Goal: Task Accomplishment & Management: Manage account settings

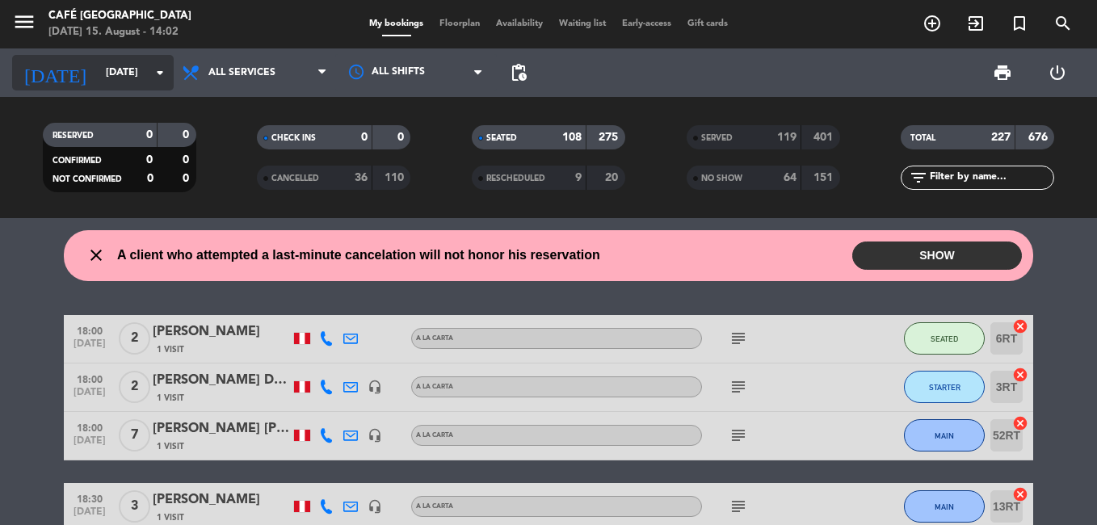
click at [135, 64] on input "[DATE]" at bounding box center [166, 72] width 137 height 27
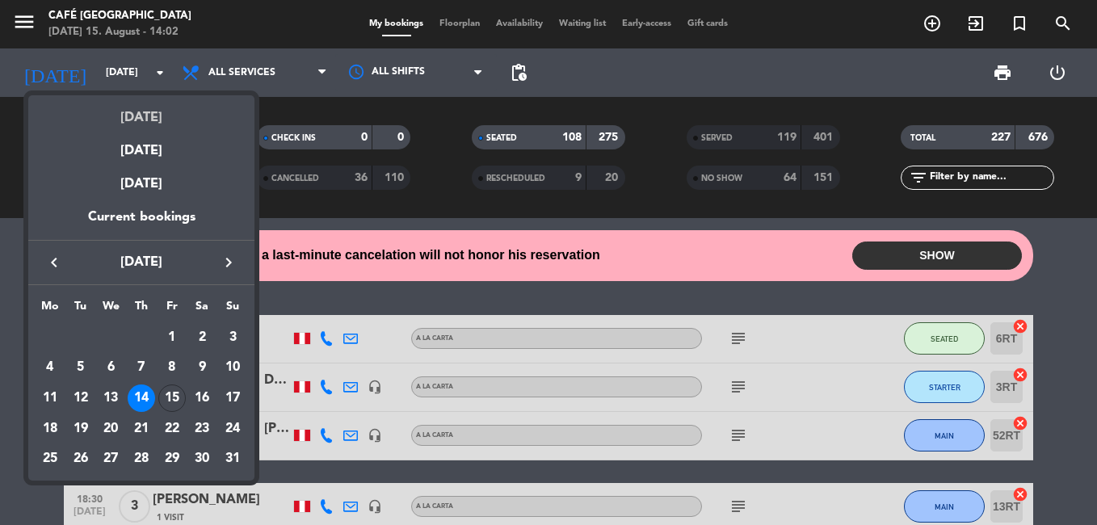
click at [136, 120] on div "[DATE]" at bounding box center [141, 111] width 226 height 33
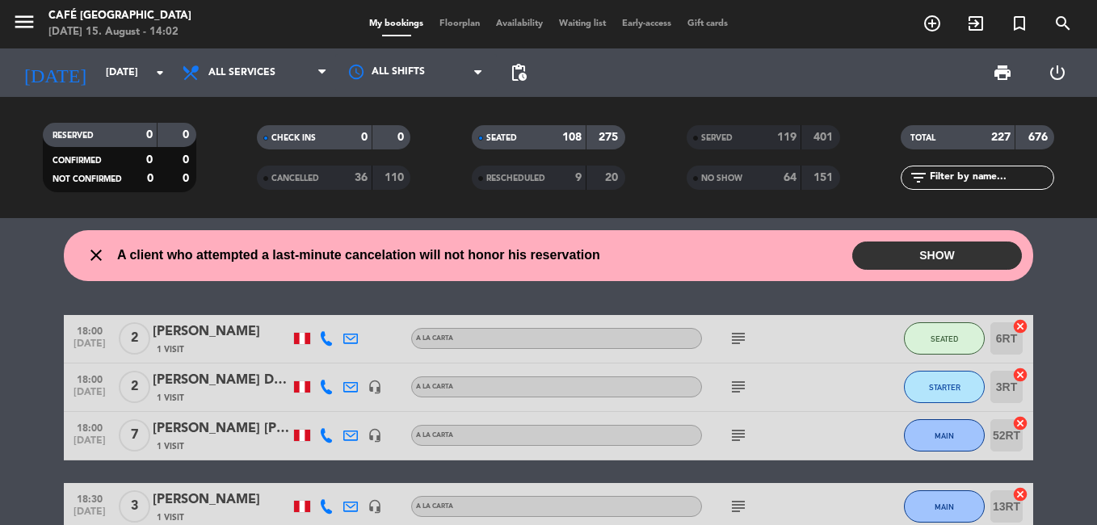
type input "[DATE]"
click at [732, 140] on span "SERVED" at bounding box center [717, 138] width 32 height 8
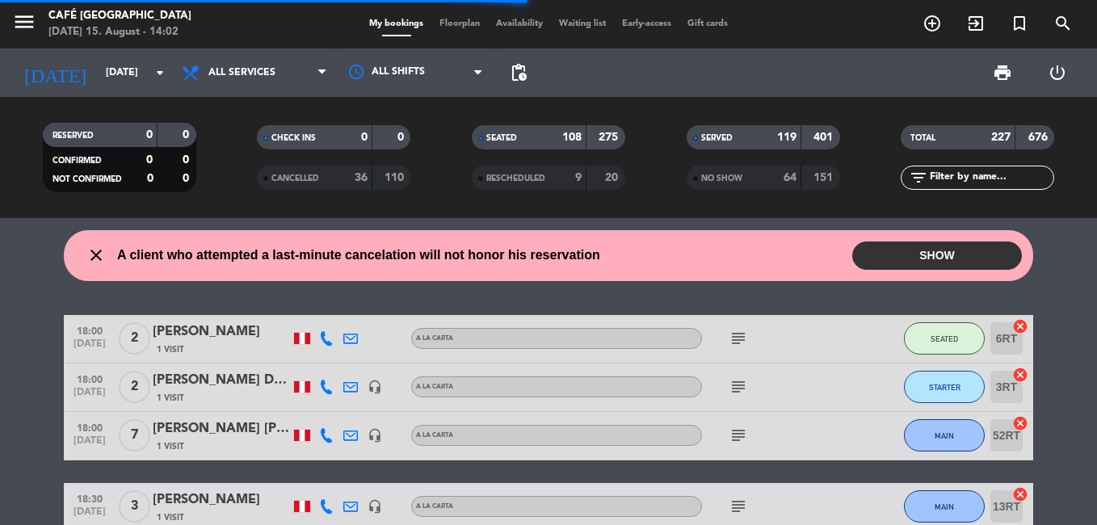
click at [963, 178] on input "text" at bounding box center [991, 178] width 125 height 18
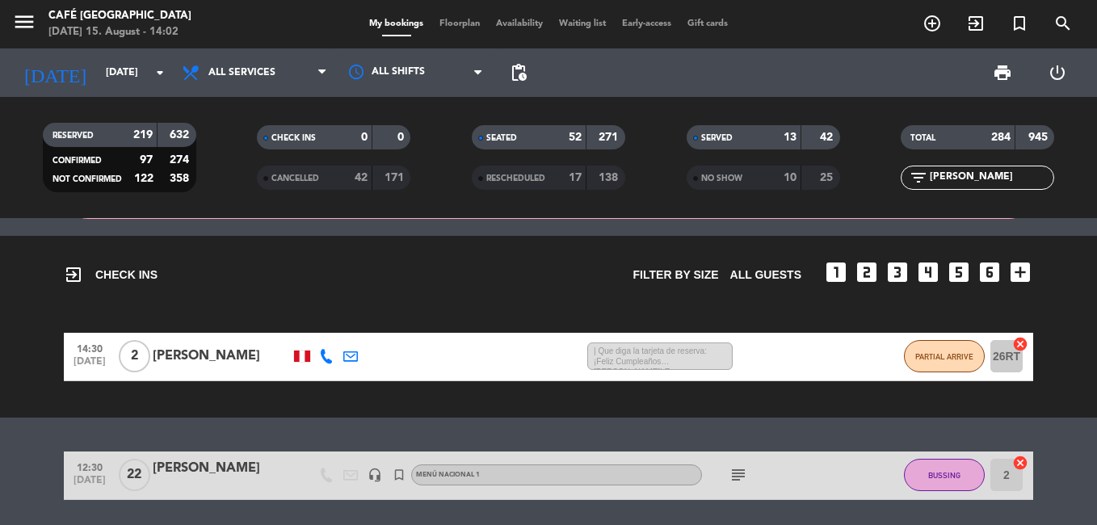
scroll to position [118, 0]
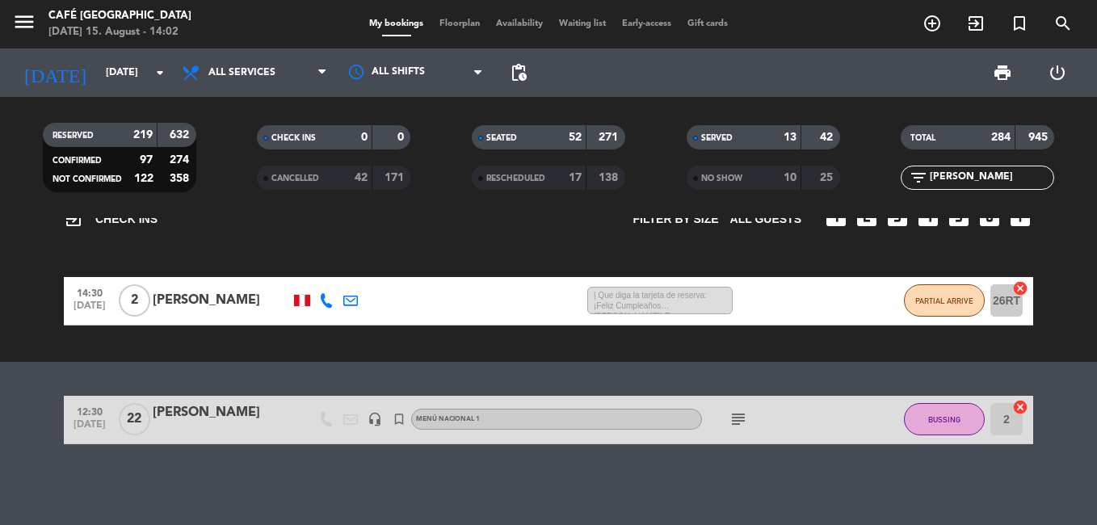
type input "[PERSON_NAME]"
click at [225, 421] on div "[PERSON_NAME]" at bounding box center [221, 412] width 137 height 21
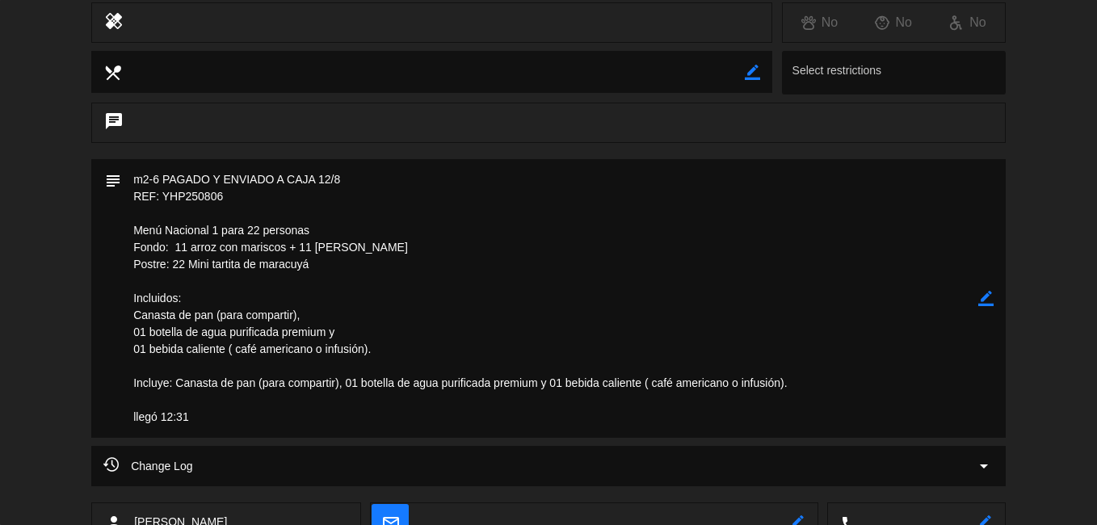
scroll to position [720, 0]
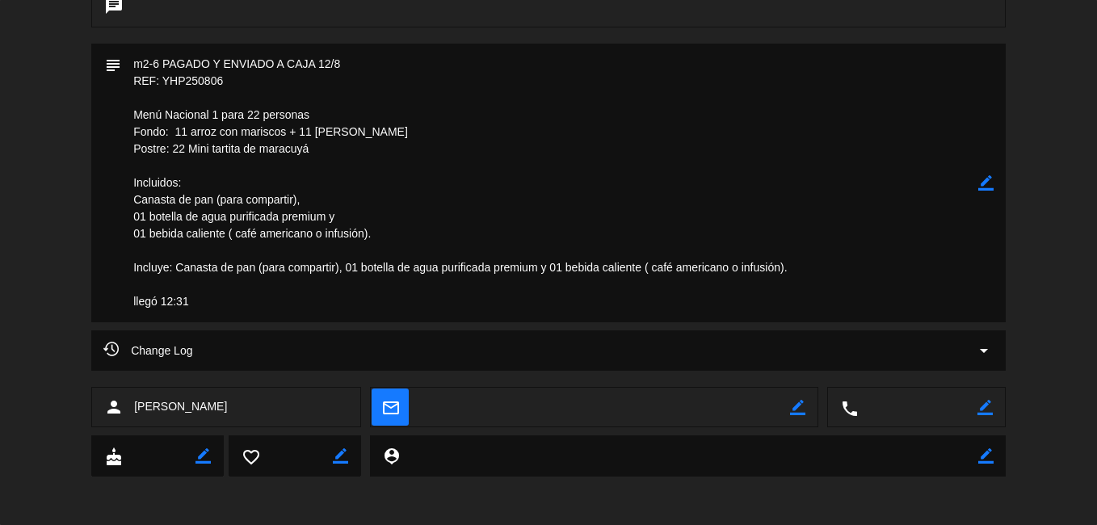
drag, startPoint x: 230, startPoint y: 83, endPoint x: 163, endPoint y: 86, distance: 66.3
click at [163, 86] on textarea at bounding box center [549, 183] width 857 height 279
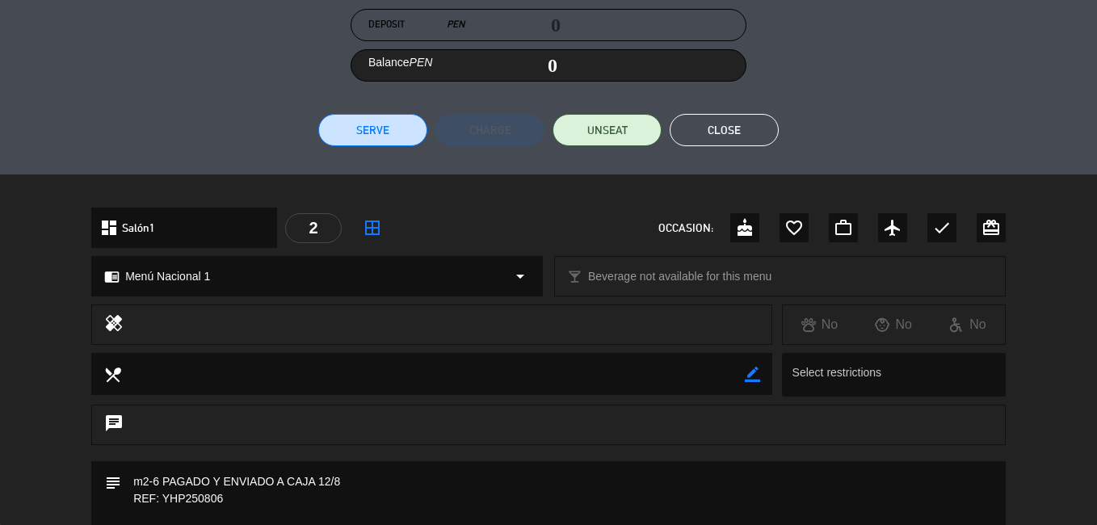
scroll to position [235, 0]
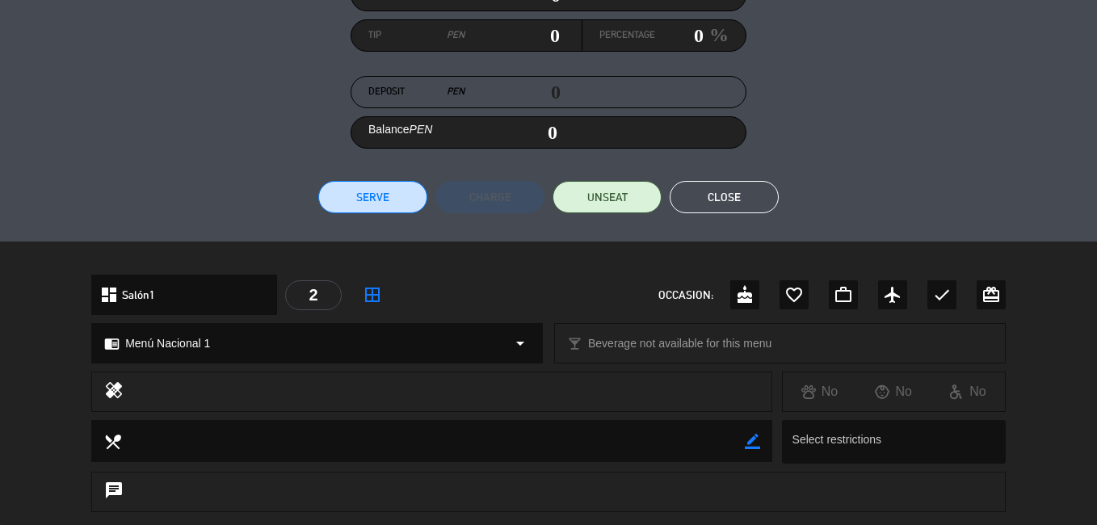
click at [725, 188] on button "Close" at bounding box center [724, 197] width 109 height 32
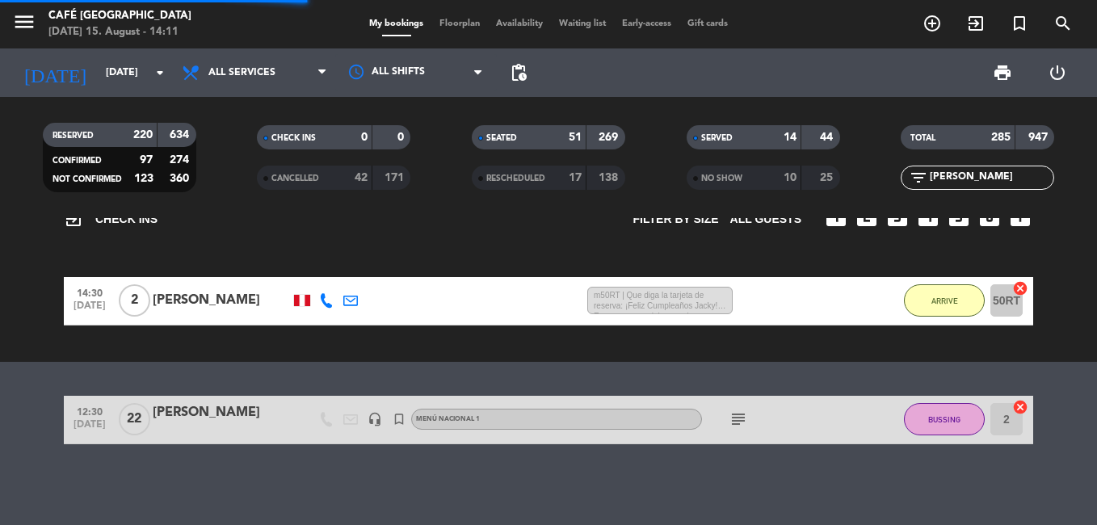
click at [314, 468] on div "close There are 4 clients who attempted a last-minute cancelation and will not …" at bounding box center [548, 371] width 1097 height 307
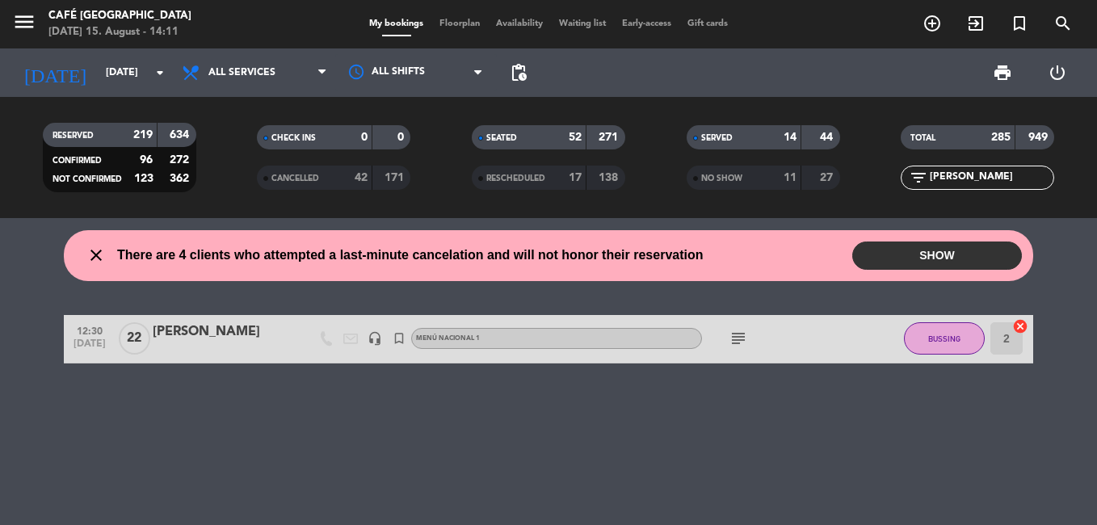
scroll to position [0, 0]
drag, startPoint x: 966, startPoint y: 172, endPoint x: 912, endPoint y: 183, distance: 54.5
click at [912, 183] on div "filter_list yin he" at bounding box center [978, 178] width 154 height 24
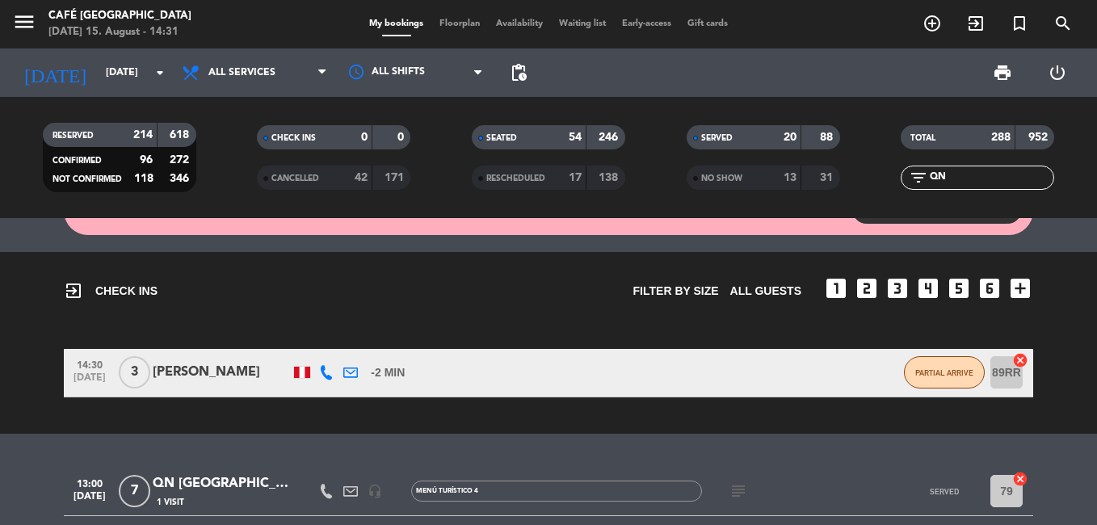
scroll to position [118, 0]
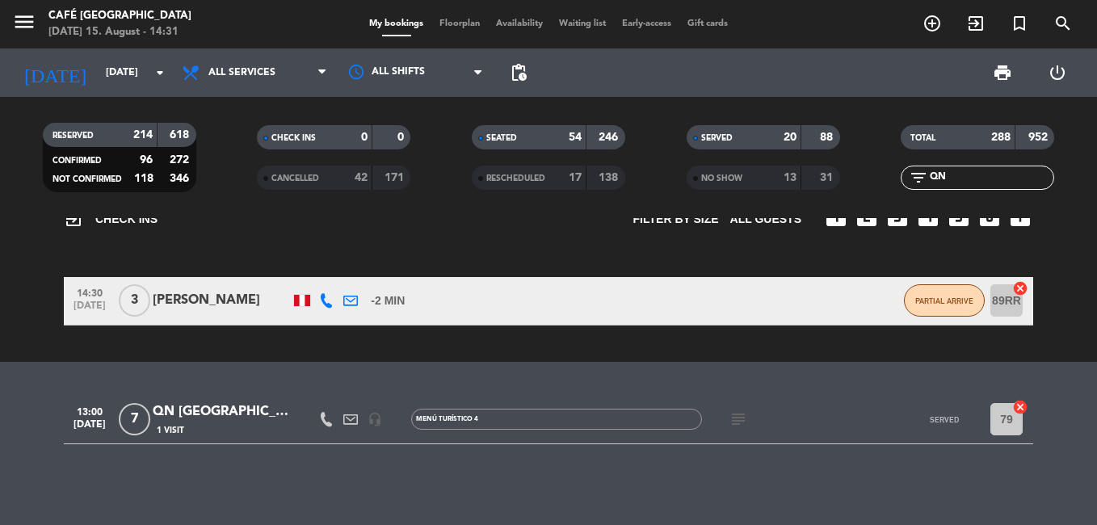
click at [210, 431] on div "1 Visit" at bounding box center [221, 430] width 137 height 14
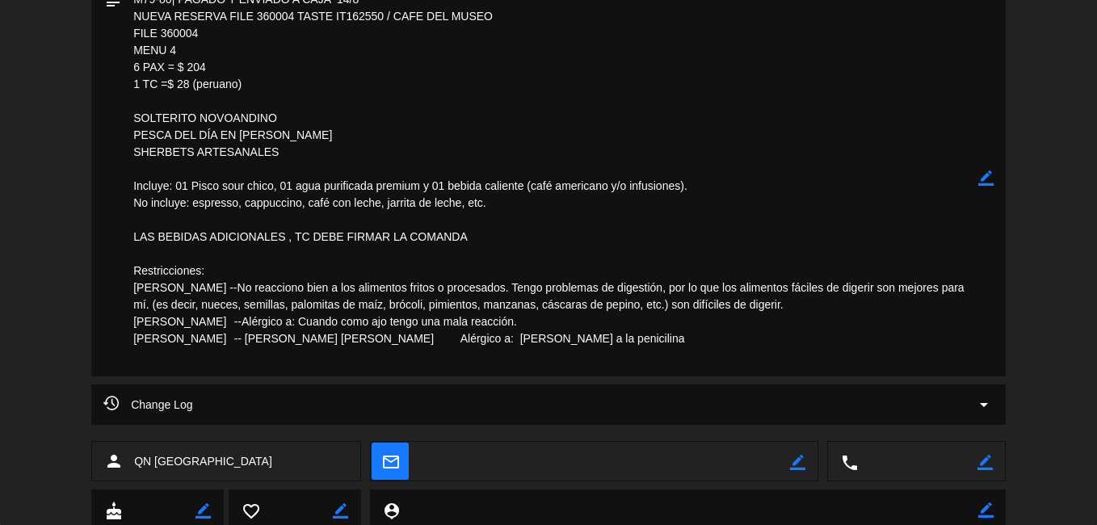
scroll to position [857, 0]
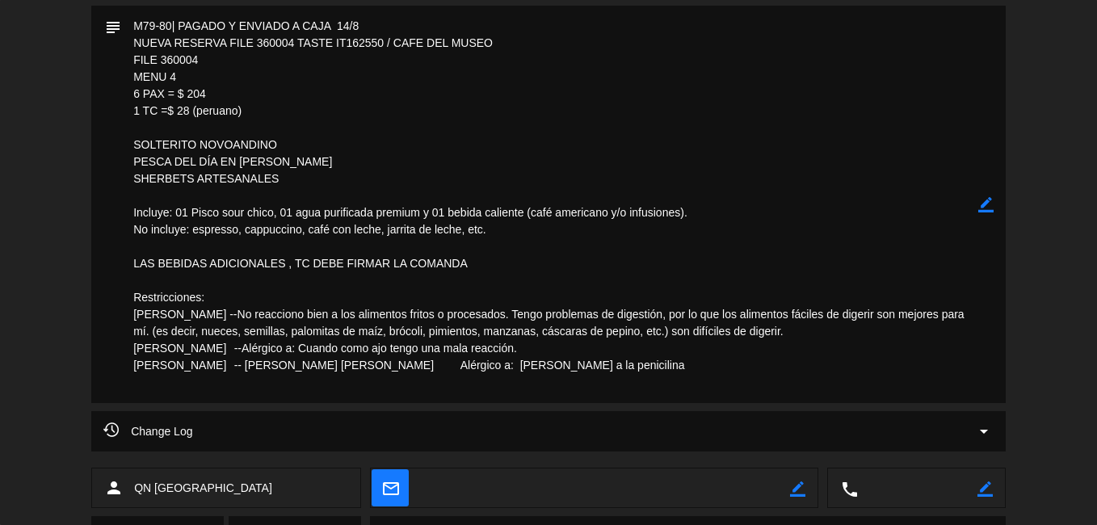
drag, startPoint x: 172, startPoint y: 61, endPoint x: 161, endPoint y: 61, distance: 11.3
click at [161, 61] on textarea at bounding box center [549, 205] width 857 height 398
click at [410, 179] on textarea at bounding box center [549, 205] width 857 height 398
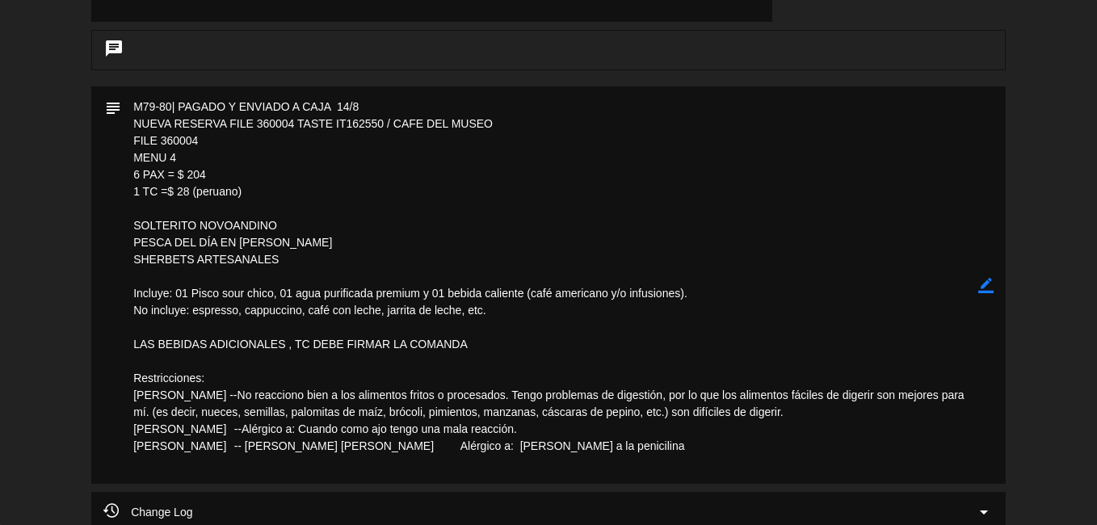
drag, startPoint x: 203, startPoint y: 135, endPoint x: 162, endPoint y: 138, distance: 41.3
click at [162, 138] on textarea at bounding box center [549, 285] width 857 height 398
click at [414, 229] on textarea at bounding box center [549, 285] width 857 height 398
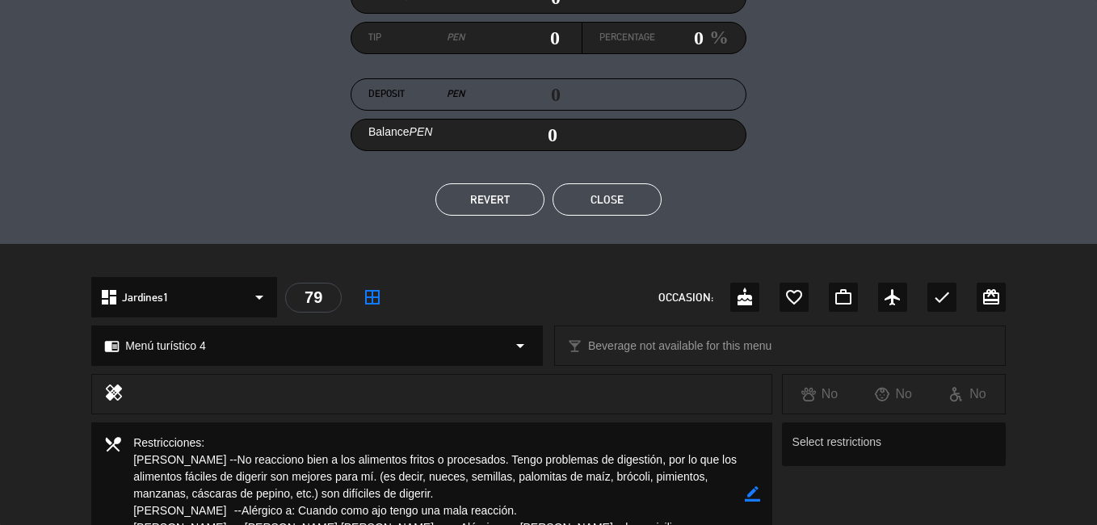
scroll to position [211, 0]
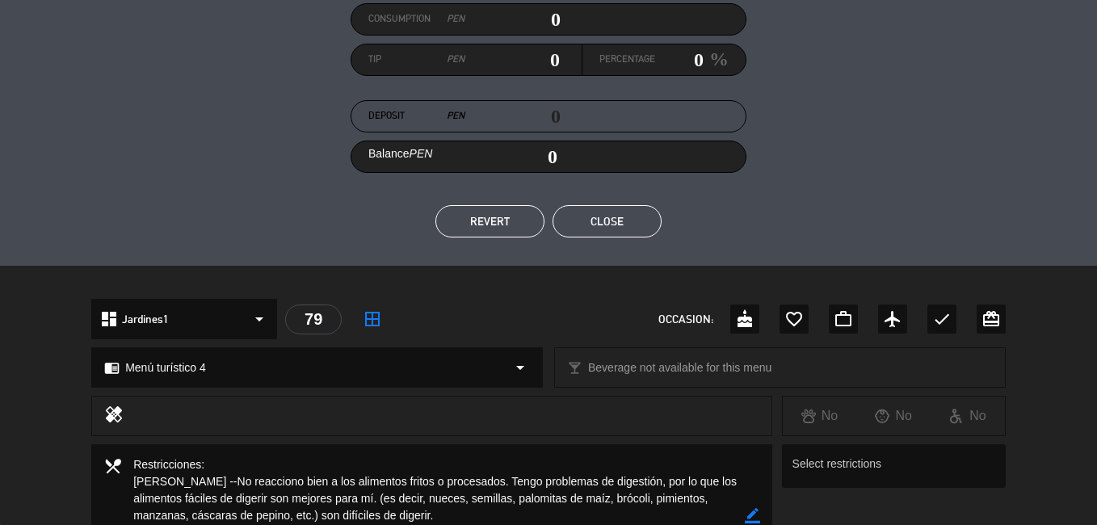
click at [637, 218] on button "Close" at bounding box center [607, 221] width 109 height 32
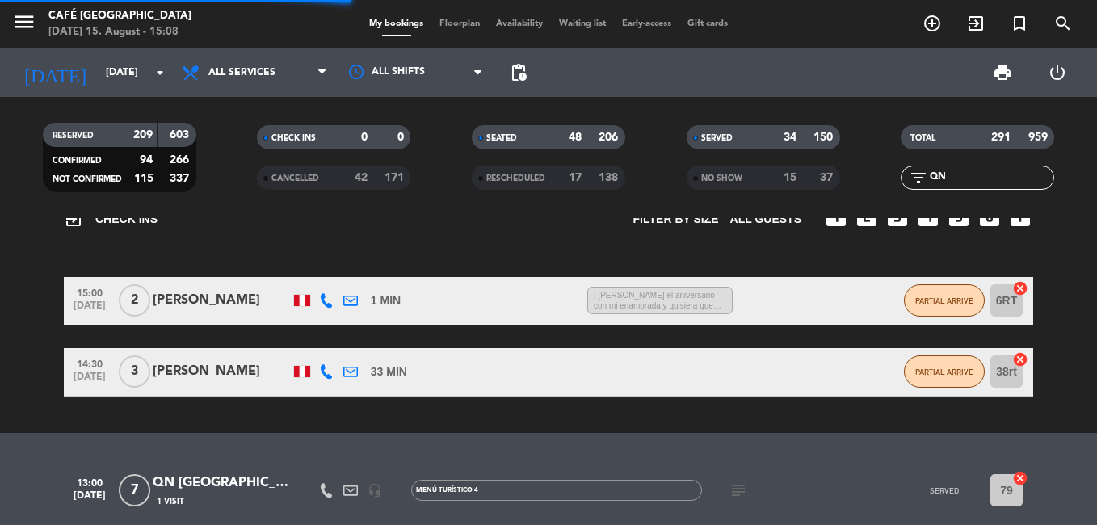
drag, startPoint x: 941, startPoint y: 179, endPoint x: 845, endPoint y: 188, distance: 96.6
click at [846, 188] on div "RESERVED 209 603 CONFIRMED 94 266 NOT CONFIRMED 115 337 CHECK INS 0 0 CANCELLED…" at bounding box center [548, 157] width 1097 height 89
type input "yin"
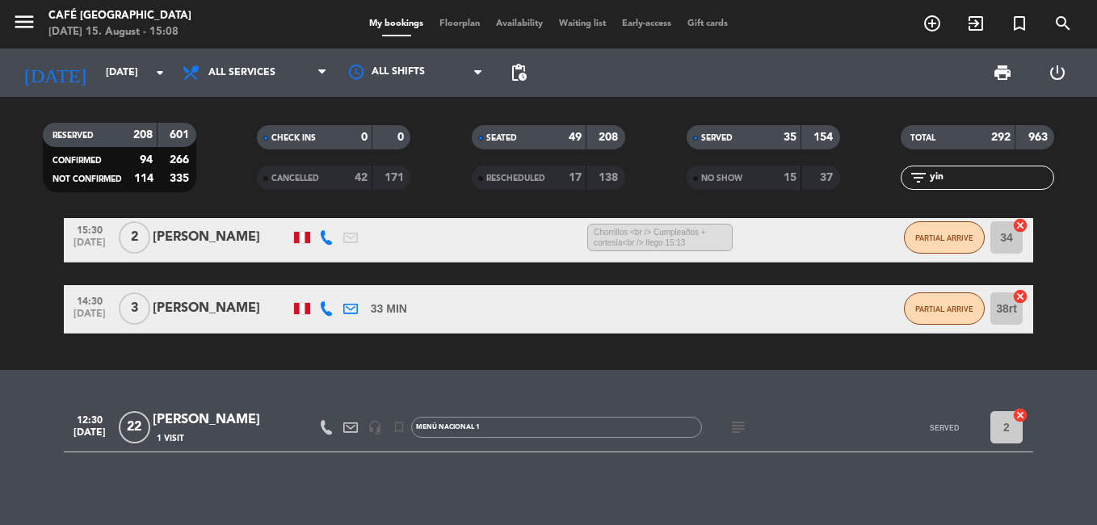
scroll to position [189, 0]
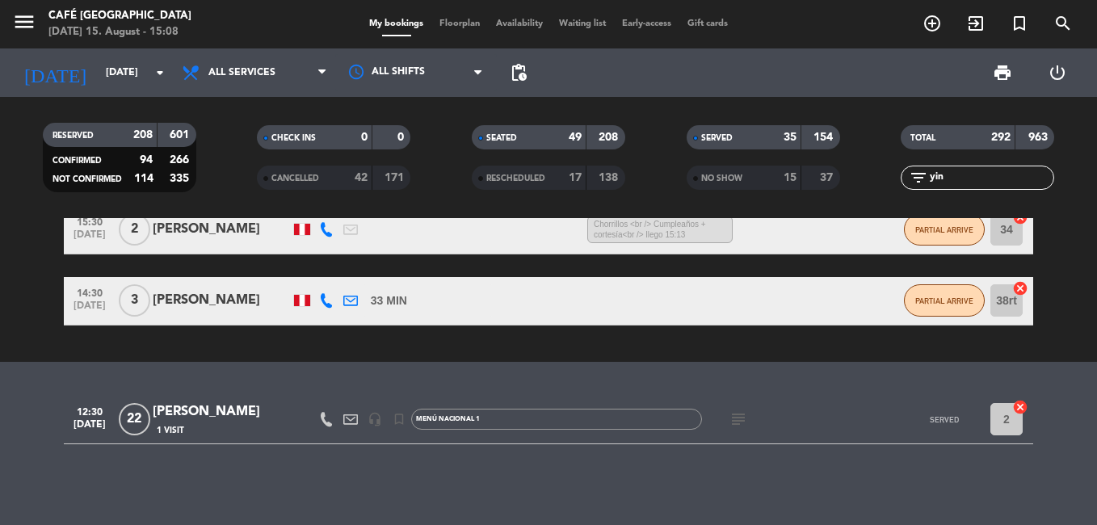
click at [196, 415] on div "[PERSON_NAME]" at bounding box center [221, 412] width 137 height 21
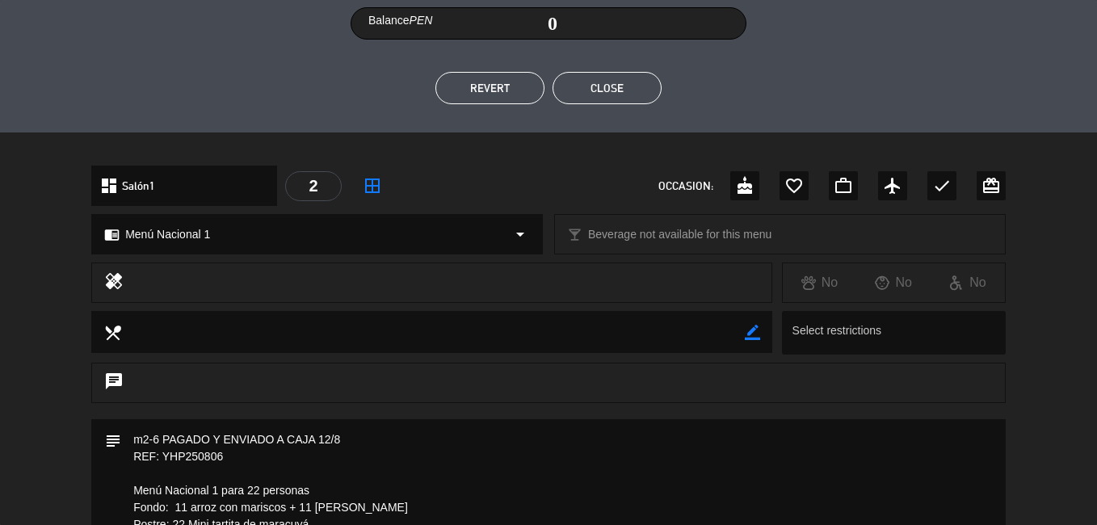
scroll to position [485, 0]
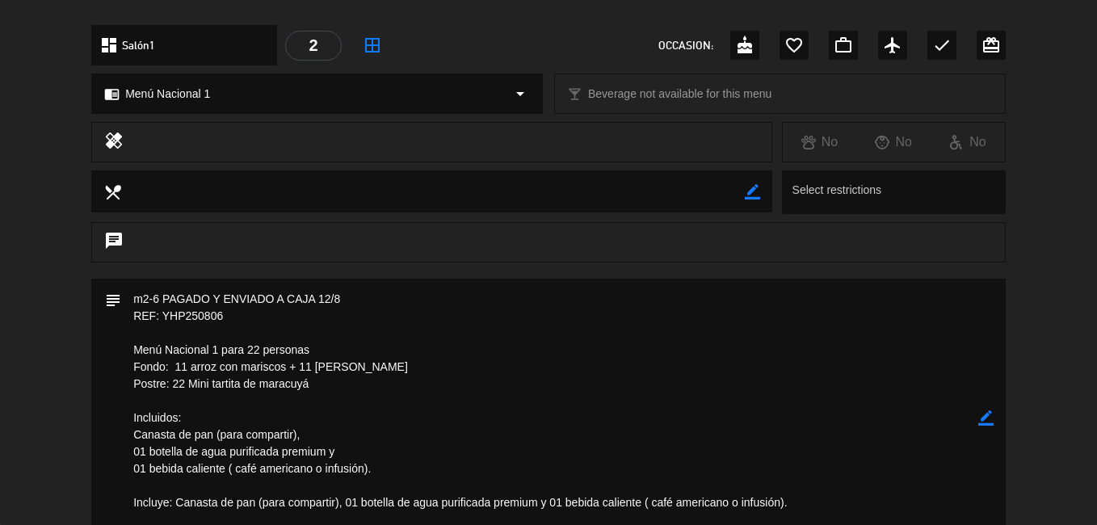
drag, startPoint x: 231, startPoint y: 319, endPoint x: 163, endPoint y: 318, distance: 67.9
click at [163, 318] on textarea at bounding box center [549, 418] width 857 height 279
